Goal: Transaction & Acquisition: Purchase product/service

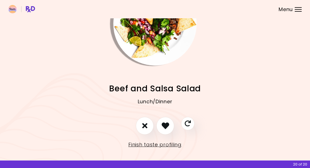
scroll to position [36, 0]
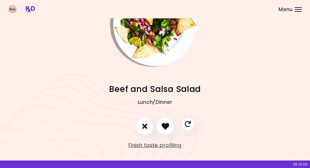
click at [159, 147] on link "Finish taste profiling" at bounding box center [154, 145] width 53 height 9
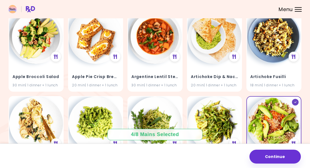
scroll to position [66, 0]
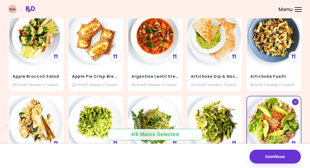
click at [226, 76] on h4 "Artichoke Dip & Nachos" at bounding box center [214, 76] width 47 height 9
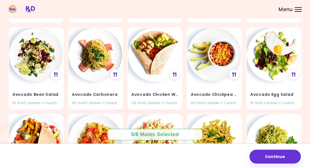
scroll to position [308, 0]
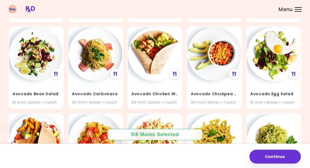
click at [159, 100] on div "20 min | 1 dinner + 1 lunch" at bounding box center [154, 102] width 47 height 5
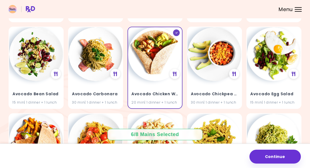
click at [289, 90] on h4 "Avocado Egg Salad" at bounding box center [273, 94] width 47 height 9
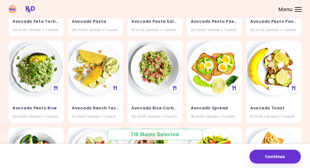
scroll to position [468, 0]
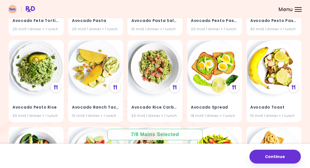
click at [39, 106] on h4 "Avocado Pesto Rice" at bounding box center [35, 107] width 47 height 9
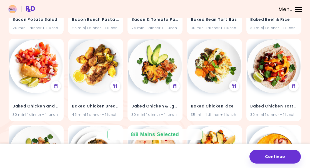
scroll to position [816, 0]
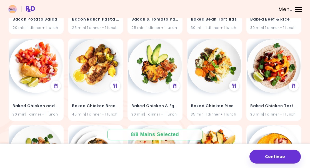
click at [277, 89] on img at bounding box center [274, 66] width 54 height 54
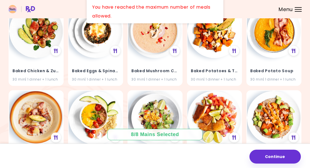
scroll to position [939, 0]
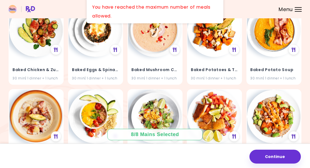
click at [277, 131] on img at bounding box center [274, 117] width 54 height 54
click at [280, 150] on button "Continue" at bounding box center [274, 157] width 51 height 14
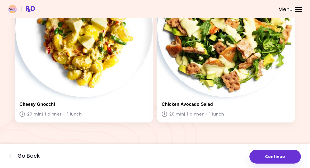
scroll to position [591, 0]
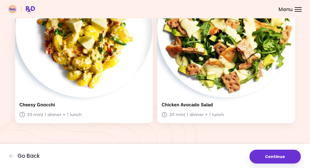
click at [278, 150] on button "Continue" at bounding box center [274, 157] width 51 height 14
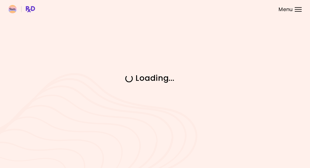
scroll to position [0, 0]
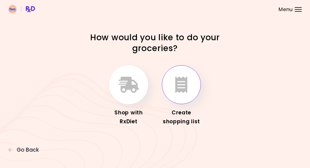
click at [184, 90] on icon "button" at bounding box center [181, 85] width 12 height 16
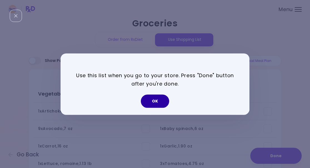
click at [159, 102] on button "OK" at bounding box center [155, 100] width 28 height 13
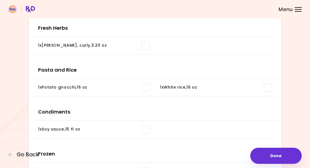
scroll to position [500, 0]
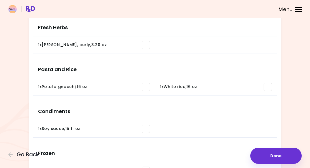
click at [143, 130] on span at bounding box center [146, 129] width 8 height 8
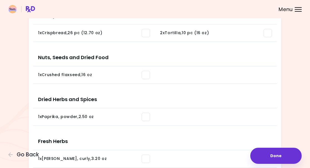
scroll to position [368, 0]
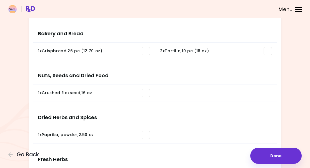
click at [147, 133] on span at bounding box center [146, 135] width 8 height 8
click at [147, 132] on span at bounding box center [146, 135] width 8 height 8
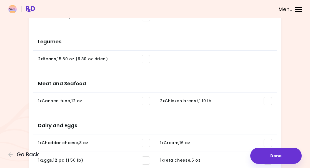
scroll to position [164, 0]
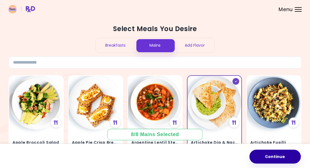
click at [272, 150] on button "Continue" at bounding box center [274, 157] width 51 height 14
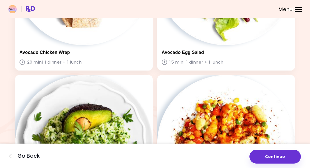
scroll to position [315, 0]
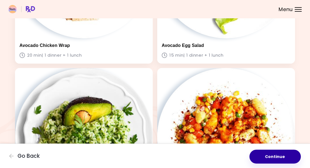
click at [271, 150] on button "Continue" at bounding box center [274, 157] width 51 height 14
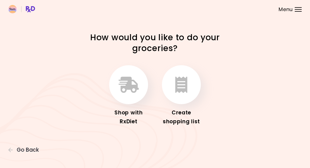
click at [187, 90] on icon "button" at bounding box center [181, 85] width 12 height 16
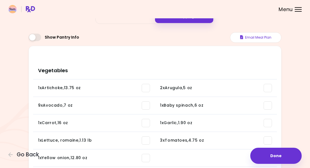
scroll to position [23, 0]
